Goal: Task Accomplishment & Management: Complete application form

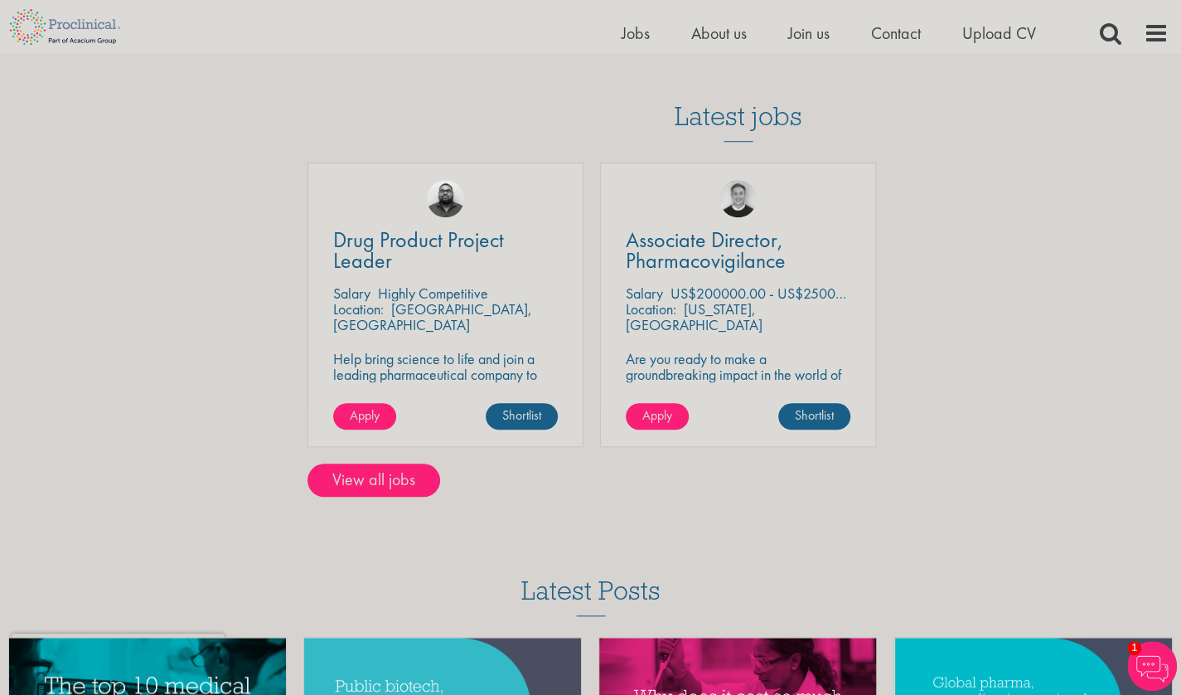
scroll to position [651, 0]
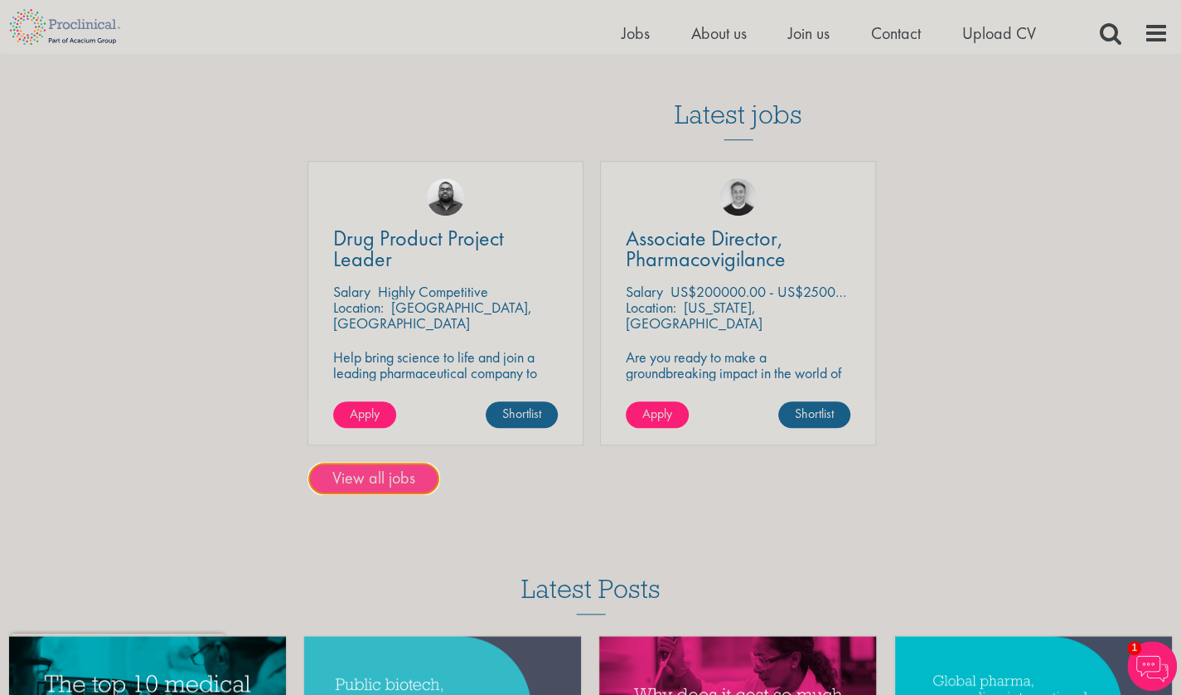
click at [400, 478] on link "View all jobs" at bounding box center [374, 478] width 133 height 33
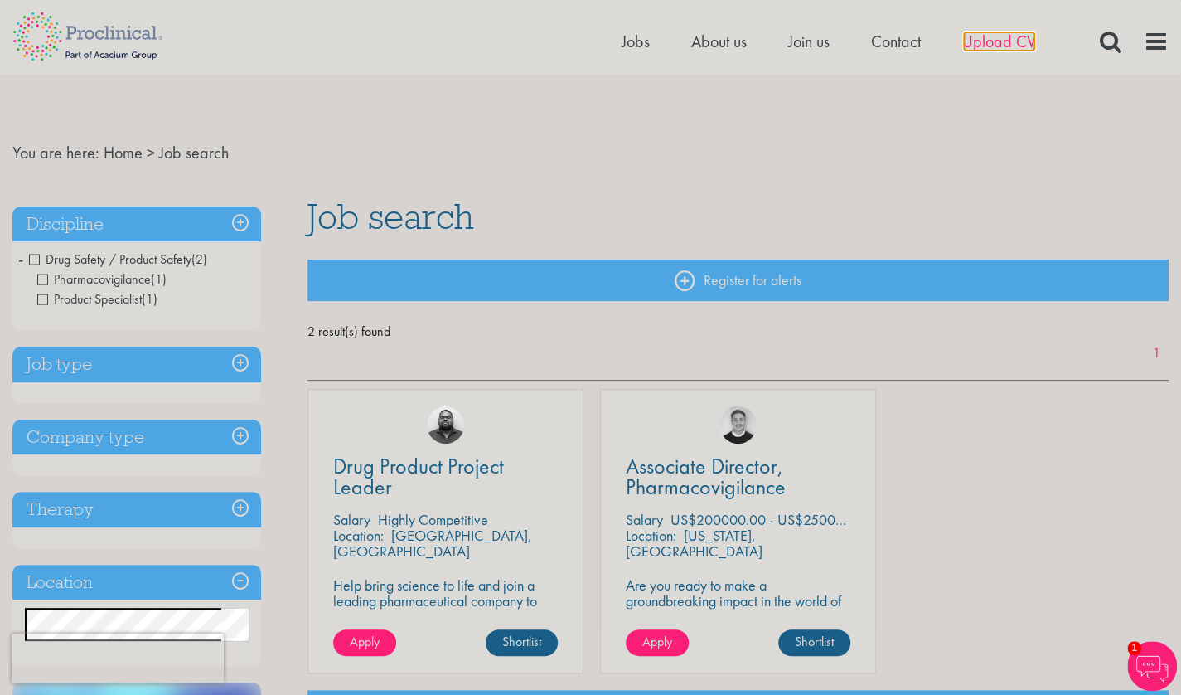
click at [976, 43] on span "Upload CV" at bounding box center [999, 42] width 74 height 22
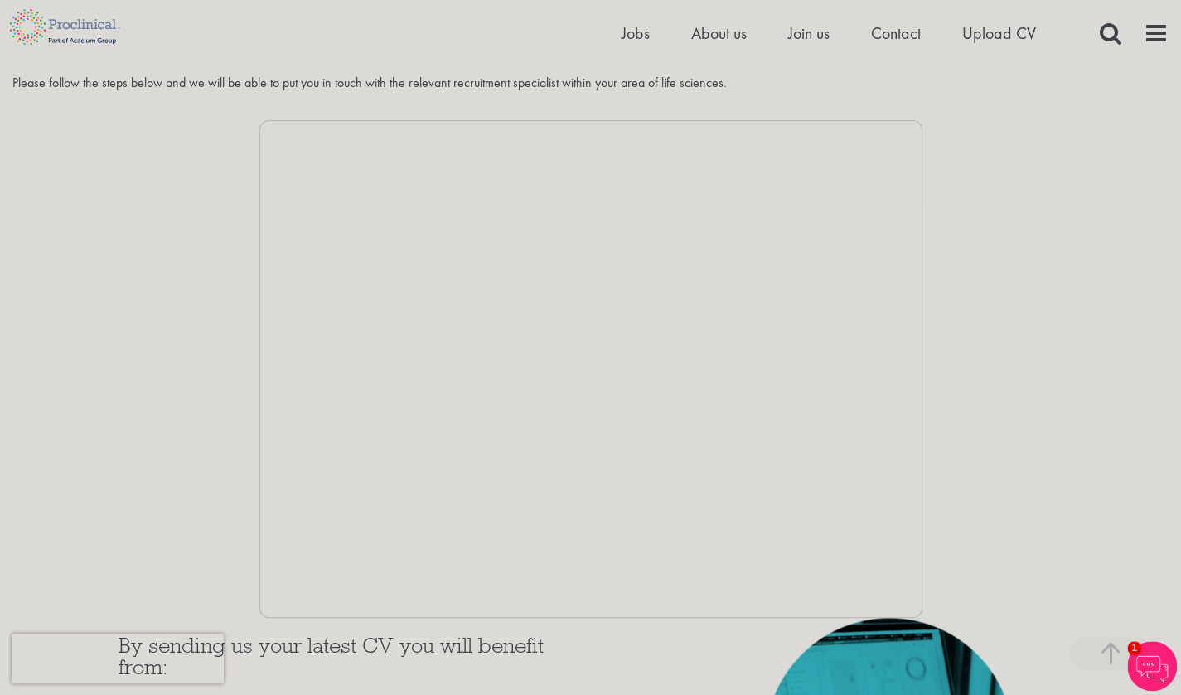
scroll to position [270, 0]
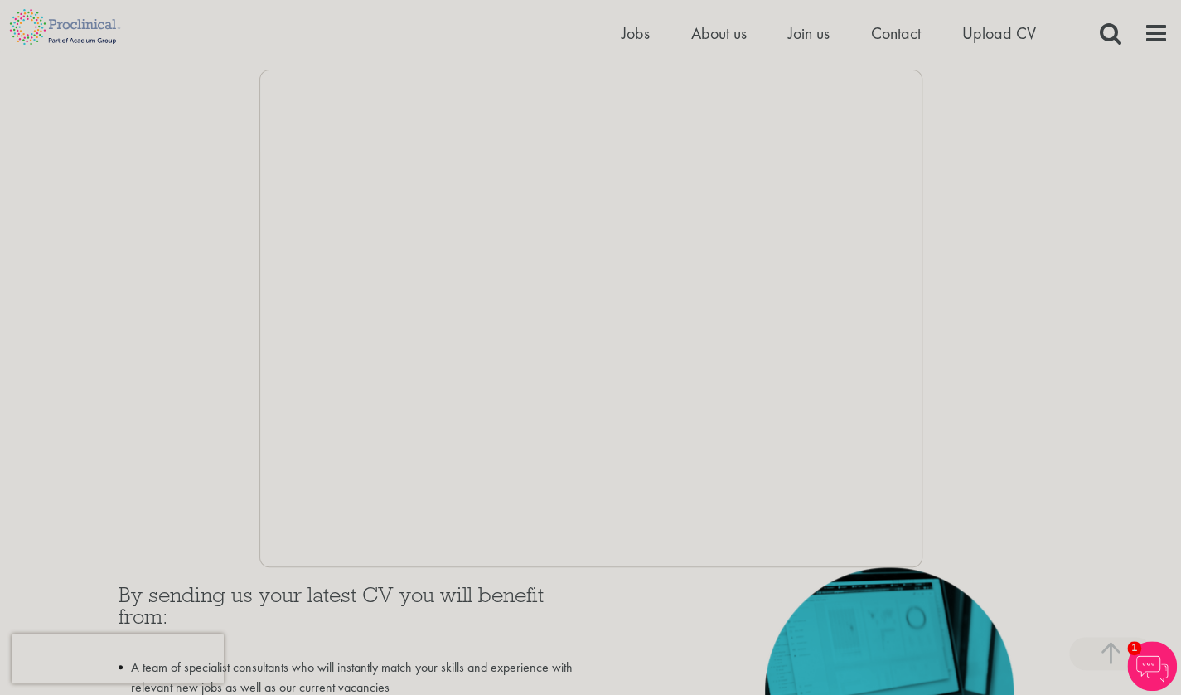
click at [212, 448] on div at bounding box center [590, 318] width 1156 height 497
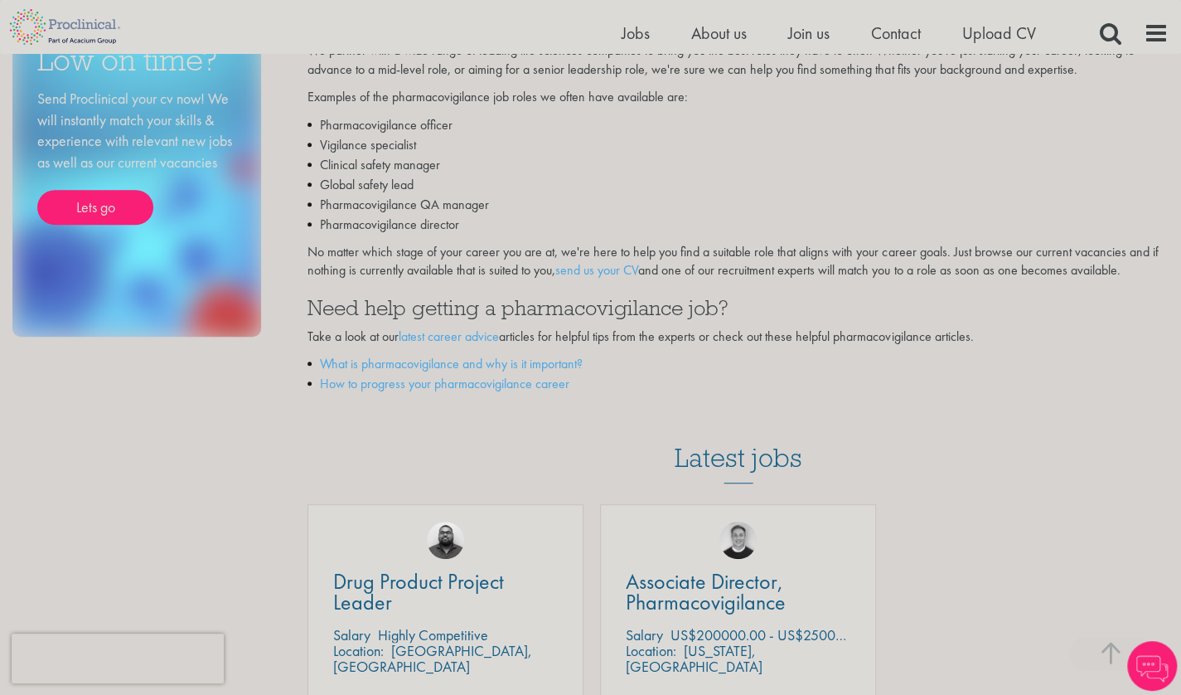
scroll to position [308, 0]
click at [617, 271] on link "send us your CV" at bounding box center [596, 268] width 83 height 17
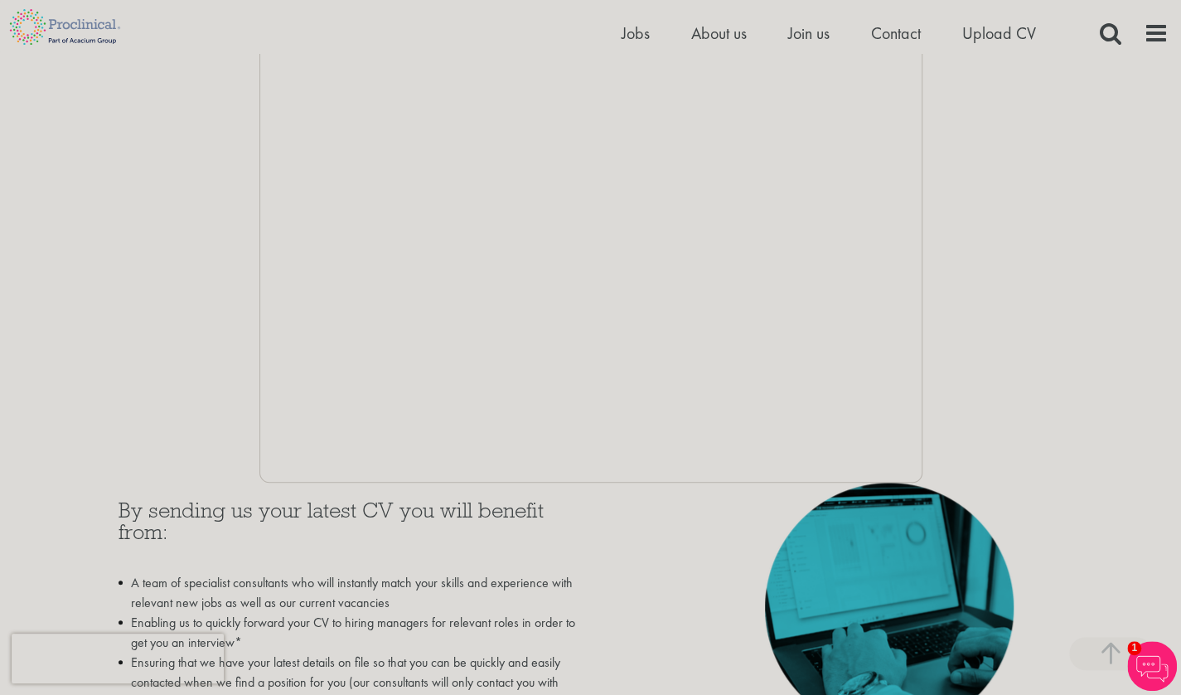
scroll to position [356, 0]
click at [723, 491] on div "By sending us your latest CV you will benefit from: A team of specialist consul…" at bounding box center [591, 643] width 970 height 323
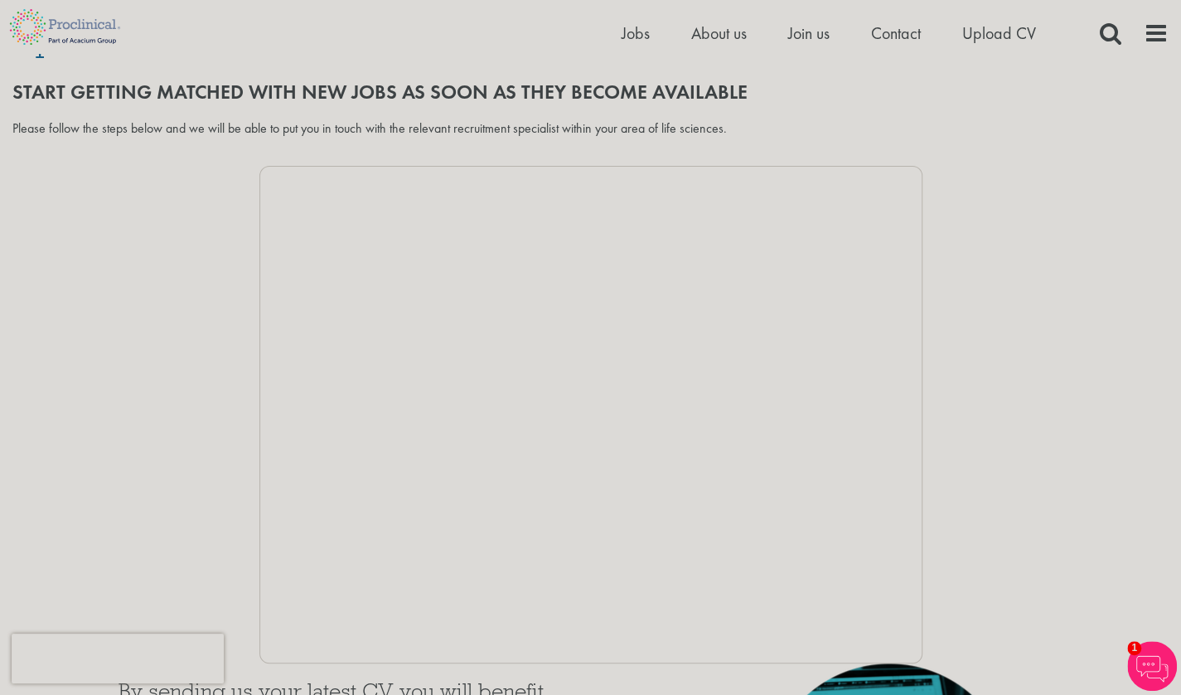
scroll to position [0, 0]
